Goal: Navigation & Orientation: Find specific page/section

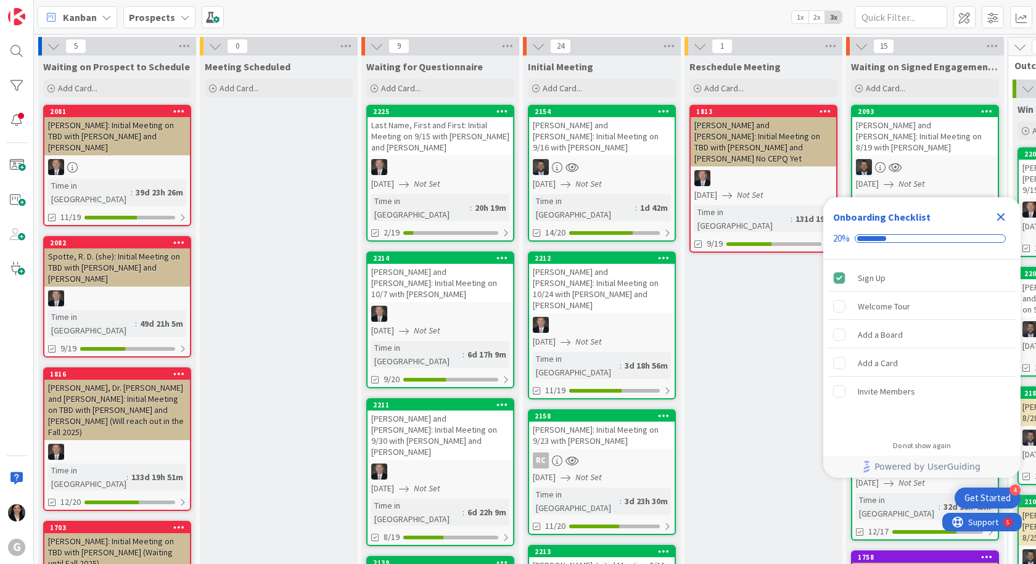
click at [998, 218] on icon "Close Checklist" at bounding box center [1001, 217] width 15 height 15
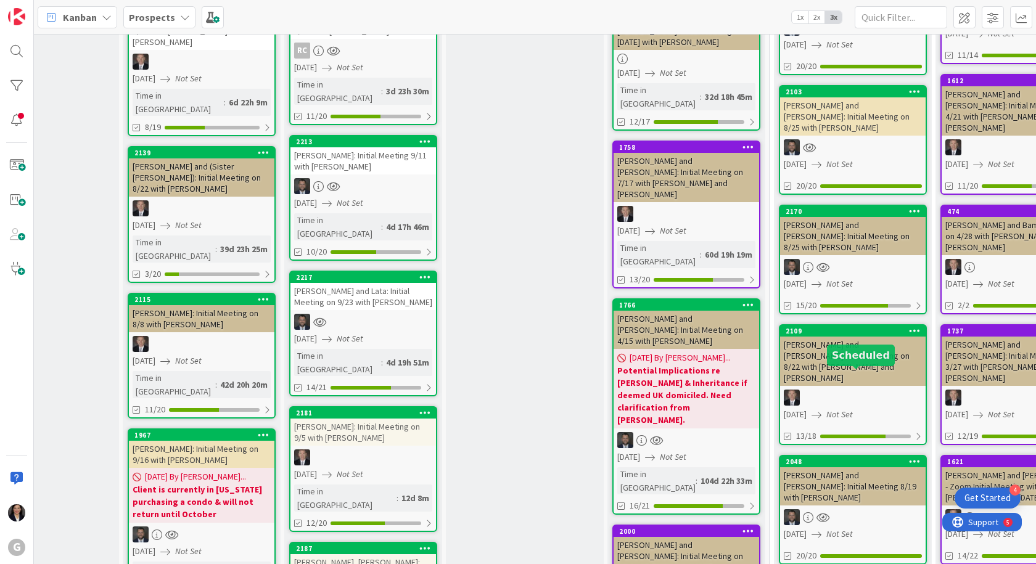
scroll to position [432, 239]
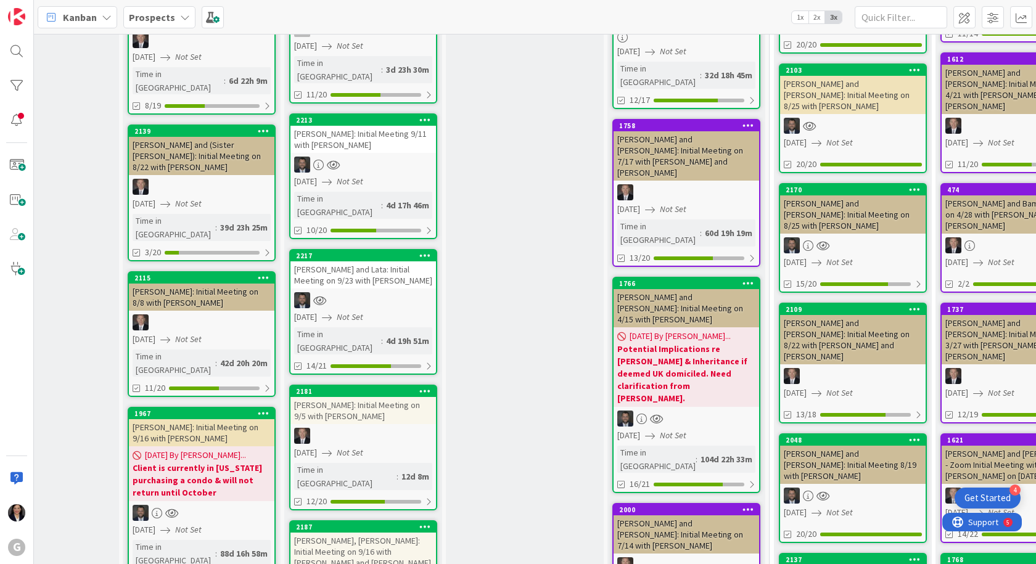
click at [861, 196] on div "[PERSON_NAME] and [PERSON_NAME]: Initial Meeting on 8/25 with [PERSON_NAME]" at bounding box center [853, 215] width 146 height 38
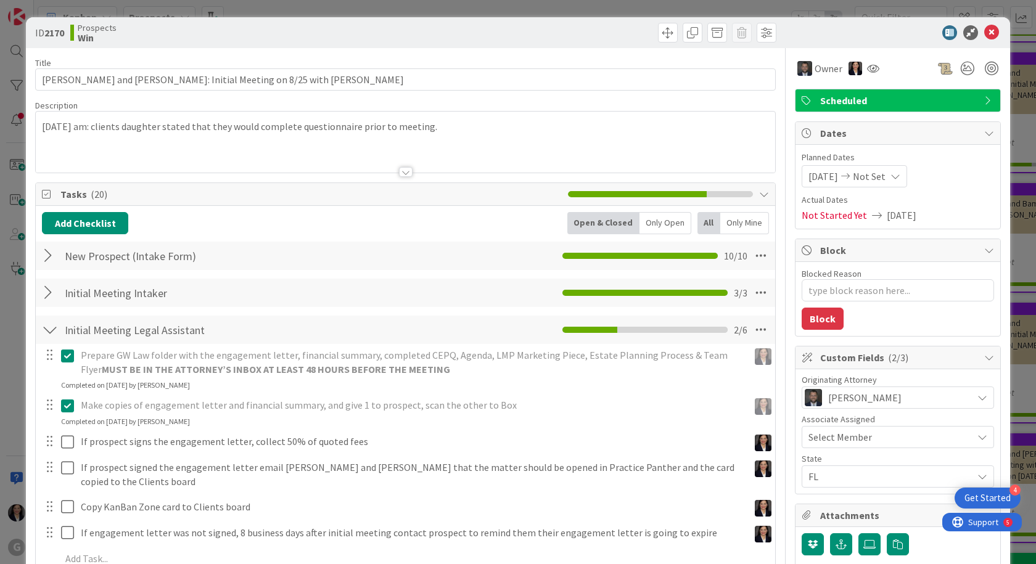
type textarea "x"
click at [985, 27] on icon at bounding box center [992, 32] width 15 height 15
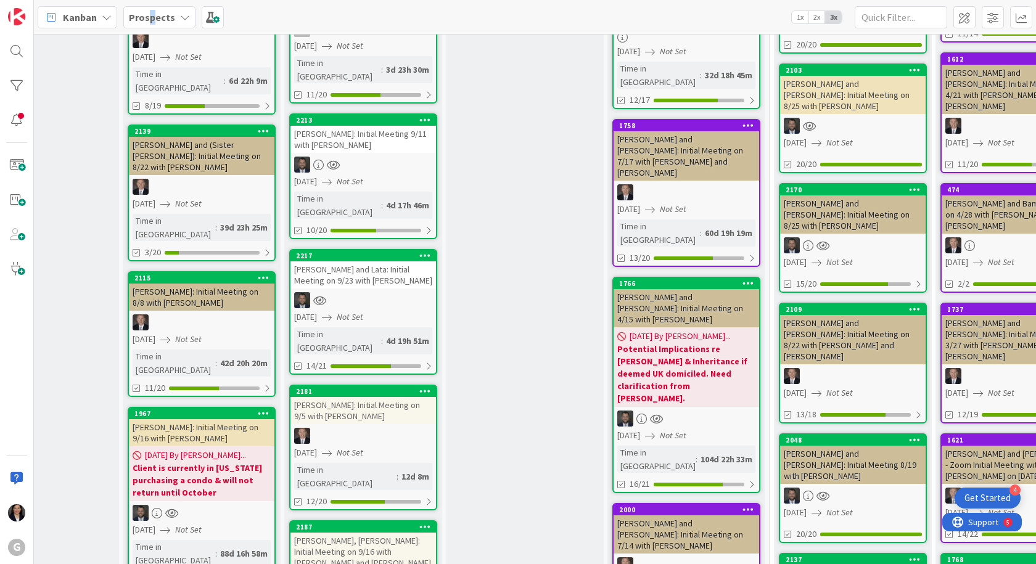
click at [151, 16] on b "Prospects" at bounding box center [152, 17] width 46 height 12
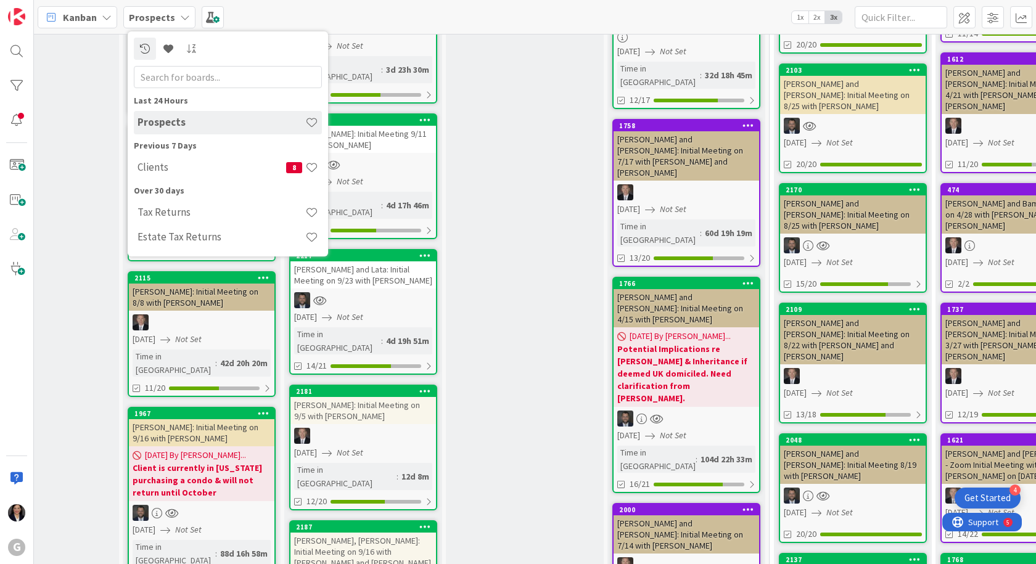
click at [180, 162] on div "Clients 8" at bounding box center [228, 167] width 188 height 23
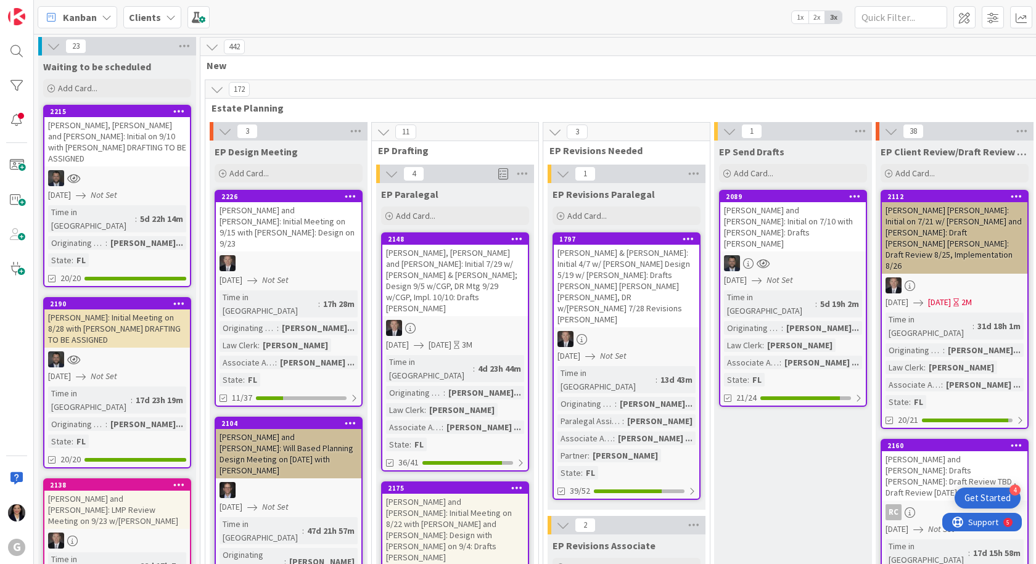
click at [146, 19] on b "Clients" at bounding box center [145, 17] width 32 height 12
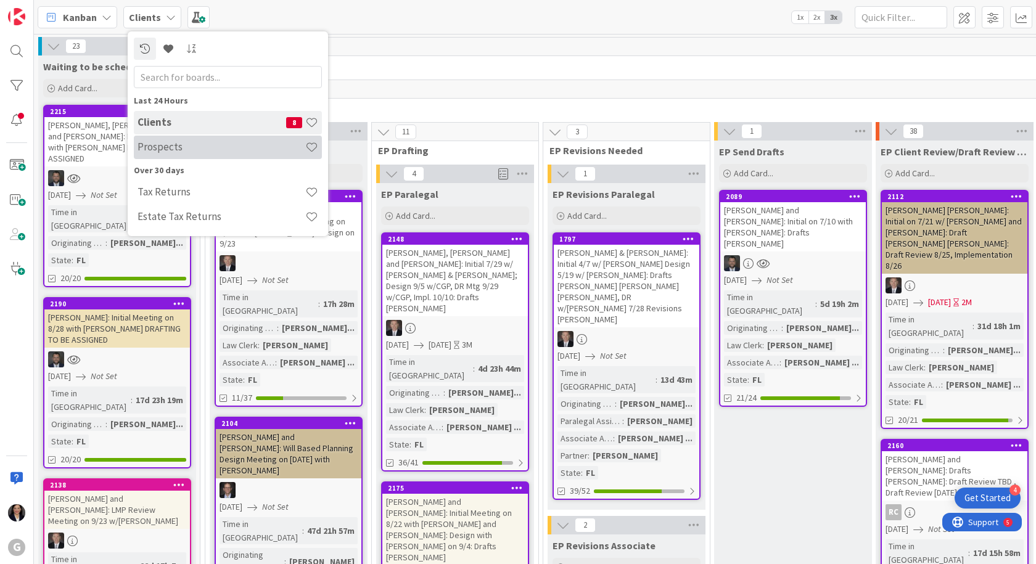
click at [155, 140] on div "Prospects" at bounding box center [228, 147] width 188 height 23
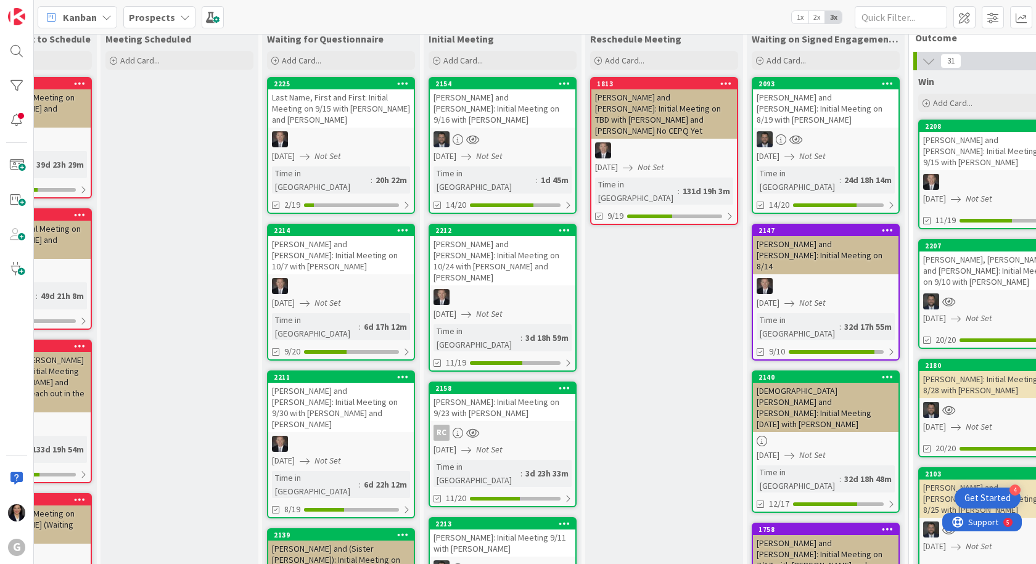
scroll to position [0, 99]
